Goal: Obtain resource: Obtain resource

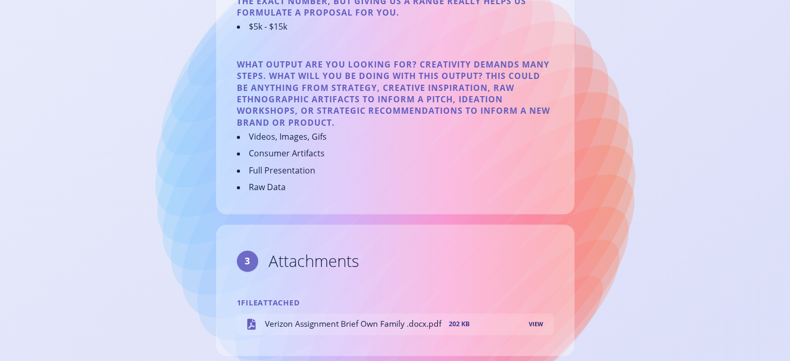
scroll to position [1462, 0]
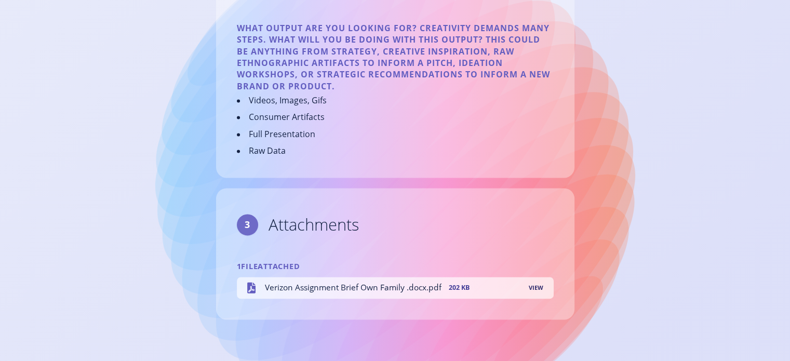
click at [355, 290] on span "Verizon Assignment Brief Own Family .docx.pdf" at bounding box center [353, 287] width 177 height 11
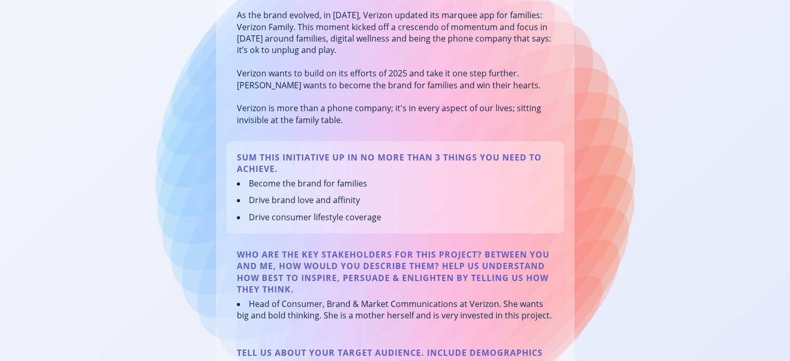
scroll to position [260, 0]
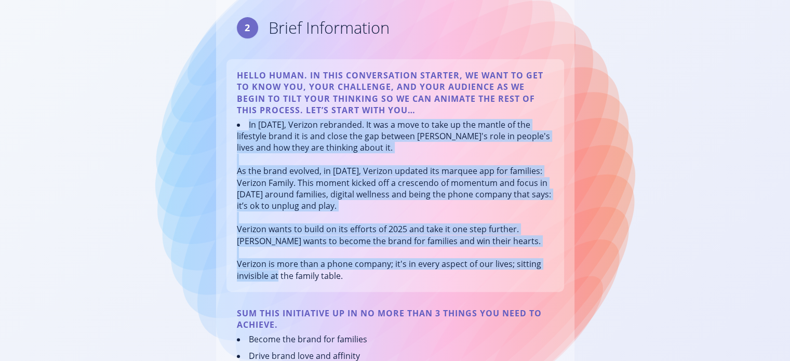
drag, startPoint x: 343, startPoint y: 274, endPoint x: 248, endPoint y: 124, distance: 177.6
click at [248, 124] on li "In [DATE], Verizon rebranded. It was a move to take up the mantle of the lifest…" at bounding box center [395, 200] width 317 height 163
copy li "In [DATE], Verizon rebranded. It was a move to take up the mantle of the lifest…"
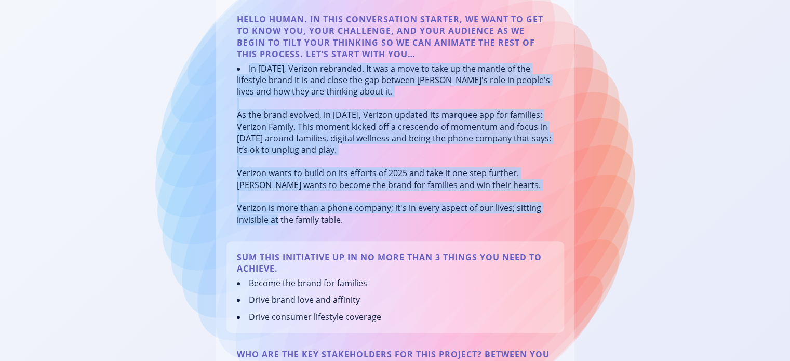
scroll to position [364, 0]
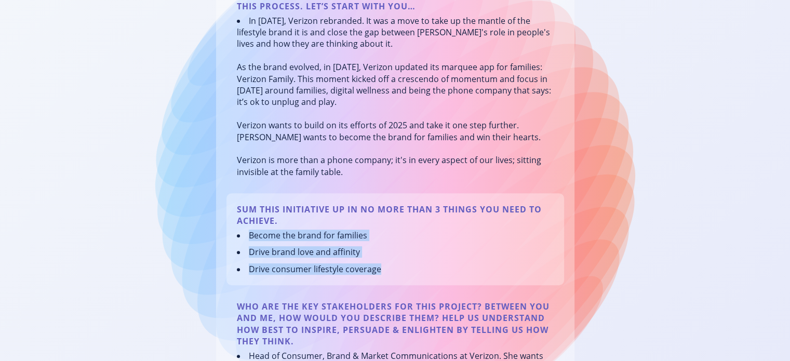
drag, startPoint x: 382, startPoint y: 281, endPoint x: 243, endPoint y: 250, distance: 142.7
click at [243, 250] on ul "Become the brand for families Drive brand love and affinity Drive consumer life…" at bounding box center [395, 252] width 317 height 45
copy ul "Become the brand for families Drive brand love and affinity Drive consumer life…"
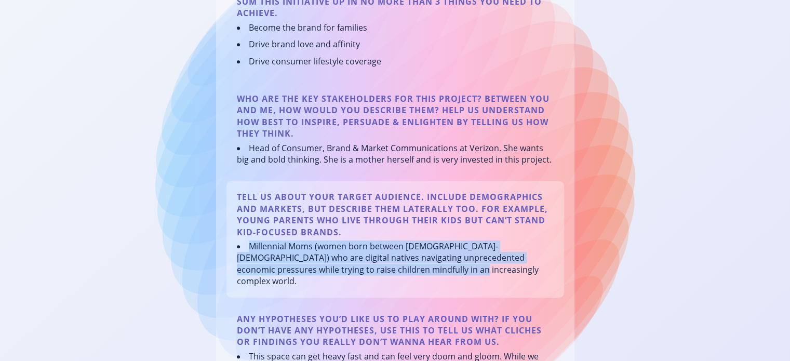
drag, startPoint x: 406, startPoint y: 280, endPoint x: 241, endPoint y: 261, distance: 165.8
click at [241, 261] on li "Millennial Moms (women born between [DEMOGRAPHIC_DATA]-[DEMOGRAPHIC_DATA]) who …" at bounding box center [395, 263] width 317 height 47
copy li "Millennial Moms (women born between [DEMOGRAPHIC_DATA]-[DEMOGRAPHIC_DATA]) who …"
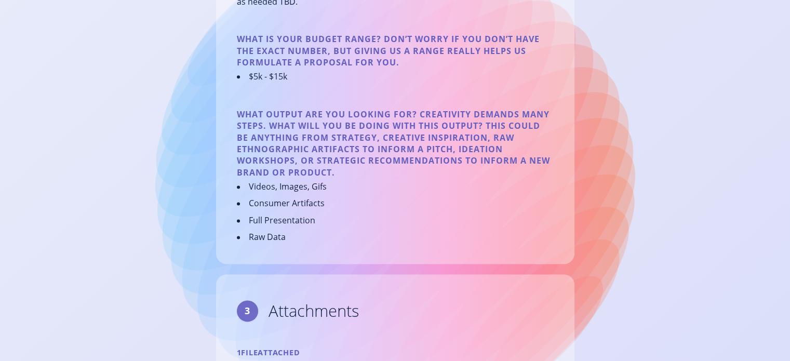
scroll to position [1307, 0]
